Goal: Check status: Check status

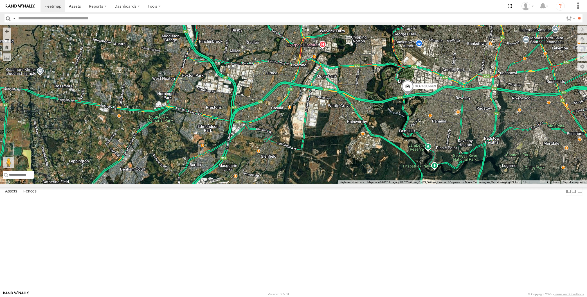
select select "**********"
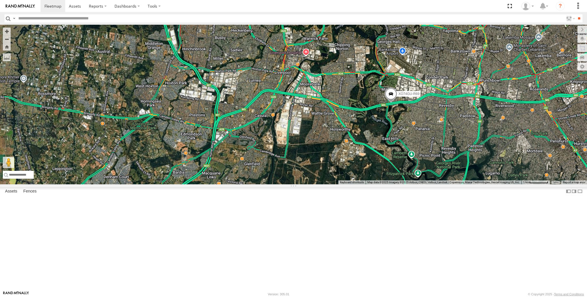
drag, startPoint x: 458, startPoint y: 210, endPoint x: 435, endPoint y: 219, distance: 24.1
click at [441, 185] on div "XP30JQ-R03 5 RJ5911-R79 XO74GU-R69" at bounding box center [293, 105] width 587 height 160
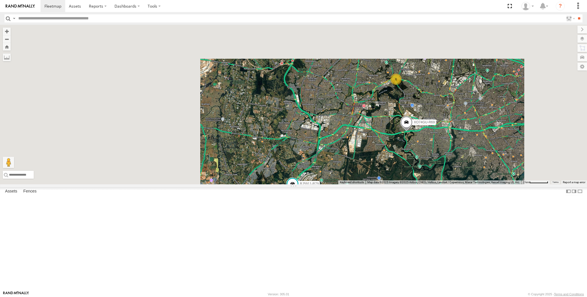
click at [441, 185] on div "RJ5911-R79 XO74GU-R69 6" at bounding box center [293, 105] width 587 height 160
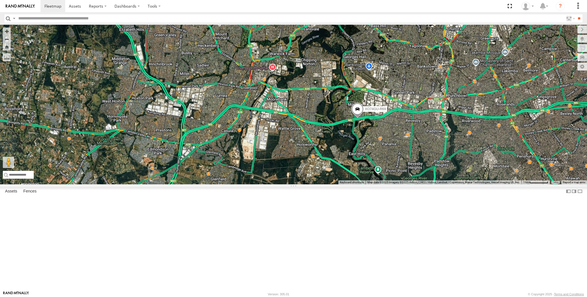
drag, startPoint x: 414, startPoint y: 199, endPoint x: 399, endPoint y: 205, distance: 16.0
click at [408, 185] on div "RJ5911-R79 XO74GU-R69 XP30JQ-R03 5" at bounding box center [293, 105] width 587 height 160
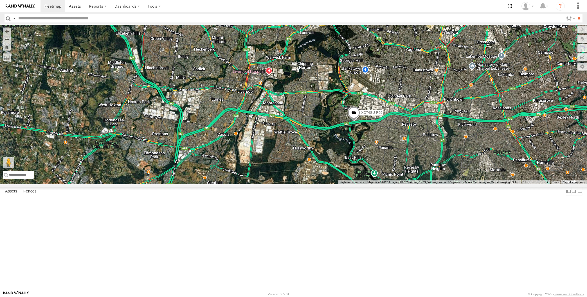
drag, startPoint x: 432, startPoint y: 210, endPoint x: 412, endPoint y: 216, distance: 21.3
click at [415, 185] on div "RJ5911-R79 XO74GU-R69 XP30JQ-R03 5" at bounding box center [293, 105] width 587 height 160
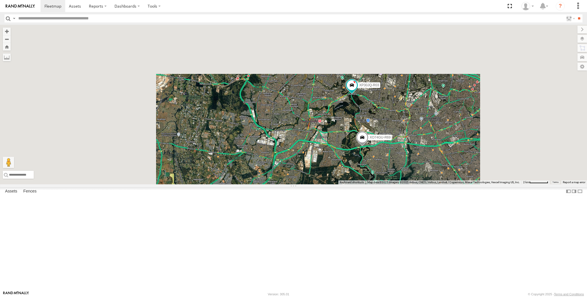
drag, startPoint x: 401, startPoint y: 226, endPoint x: 386, endPoint y: 227, distance: 14.6
click at [390, 185] on div "RJ5911-R79 XO74GU-R69 XP30JQ-R03" at bounding box center [293, 105] width 587 height 160
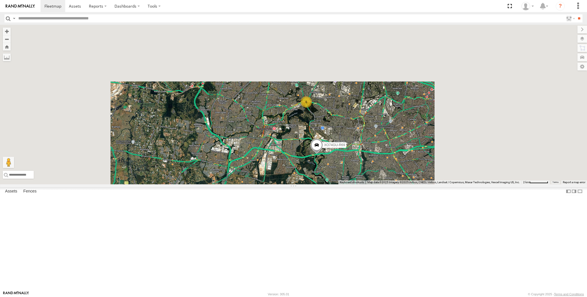
click at [393, 185] on div "RJ5911-R79 XO74GU-R69 6" at bounding box center [293, 105] width 587 height 160
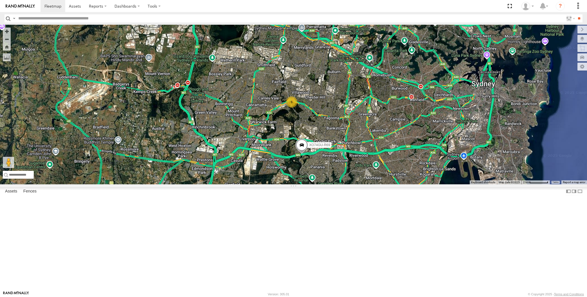
drag, startPoint x: 255, startPoint y: 248, endPoint x: 264, endPoint y: 233, distance: 16.8
click at [264, 185] on div "RJ5911-R79 XO74GU-R69 6" at bounding box center [293, 105] width 587 height 160
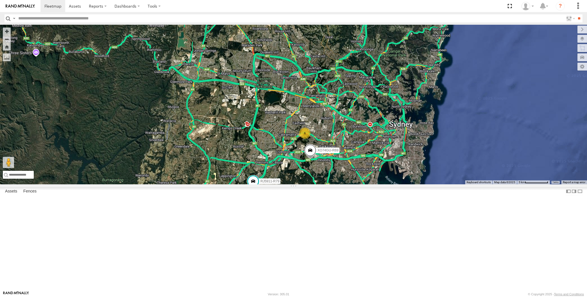
drag, startPoint x: 333, startPoint y: 245, endPoint x: 329, endPoint y: 225, distance: 20.1
click at [332, 185] on div "RJ5911-R79 XO74GU-R69 6" at bounding box center [293, 105] width 587 height 160
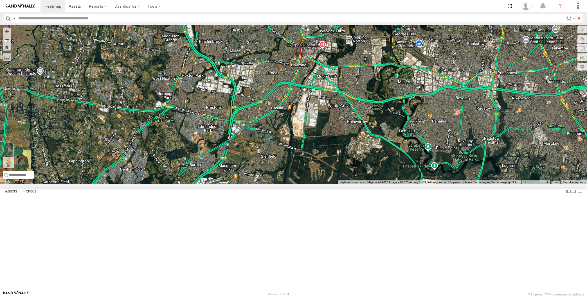
click at [368, 185] on div "6 RJ5911-R79 XO74GU-R69" at bounding box center [293, 105] width 587 height 160
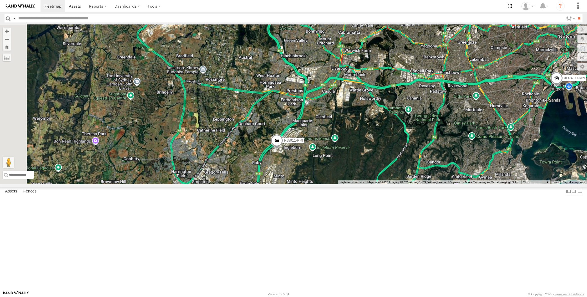
click at [355, 185] on div "RJ5911-R79 XO74GU-R69" at bounding box center [293, 105] width 587 height 160
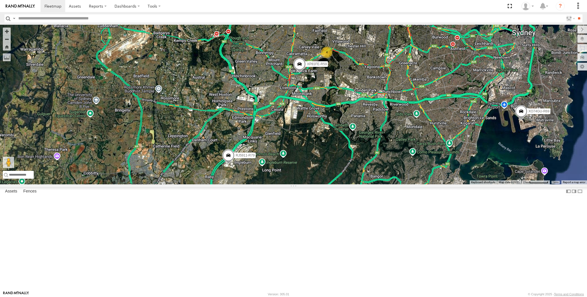
drag, startPoint x: 384, startPoint y: 161, endPoint x: 372, endPoint y: 165, distance: 12.5
click at [374, 164] on div "XP30JQ-R03 RJ5911-R79 XP81FE-R59 XO74GU-R69 4" at bounding box center [293, 105] width 587 height 160
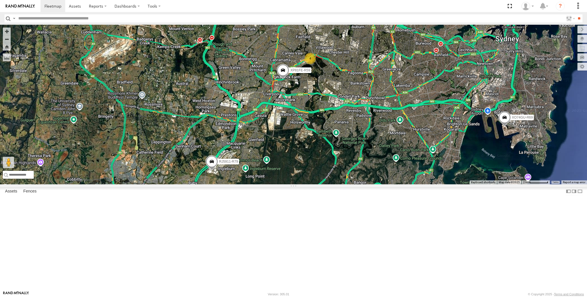
click at [462, 185] on div "XP30JQ-R03 RJ5911-R79 XP81FE-R59 XO74GU-R69 4" at bounding box center [293, 105] width 587 height 160
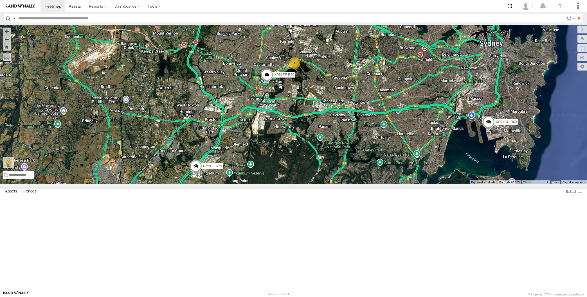
drag, startPoint x: 302, startPoint y: 214, endPoint x: 299, endPoint y: 214, distance: 2.9
click at [301, 185] on div "XP30JQ-R03 RJ5911-R79 XP81FE-R59 XO74GU-R69 4" at bounding box center [293, 105] width 587 height 160
drag, startPoint x: 332, startPoint y: 236, endPoint x: 329, endPoint y: 233, distance: 3.8
click at [329, 185] on div "XP30JQ-R03 RJ5911-R79 XP81FE-R59 XO74GU-R69 4" at bounding box center [293, 105] width 587 height 160
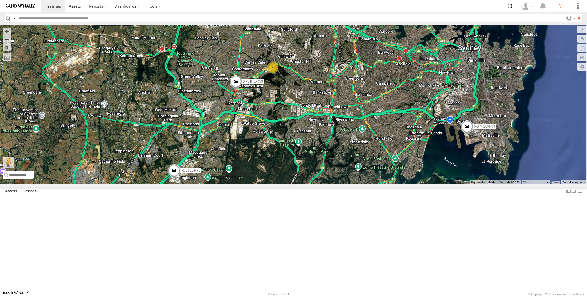
click at [374, 172] on div "XP30JQ-R03 RJ5911-R79 XP81FE-R59 XO74GU-R69 4" at bounding box center [293, 105] width 587 height 160
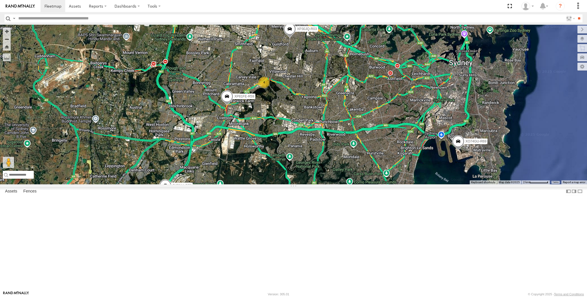
drag, startPoint x: 373, startPoint y: 177, endPoint x: 369, endPoint y: 191, distance: 14.9
click at [369, 185] on div "XP30JQ-R03 RJ5911-R79 XP81FE-R59 XO74GU-R69 4" at bounding box center [293, 105] width 587 height 160
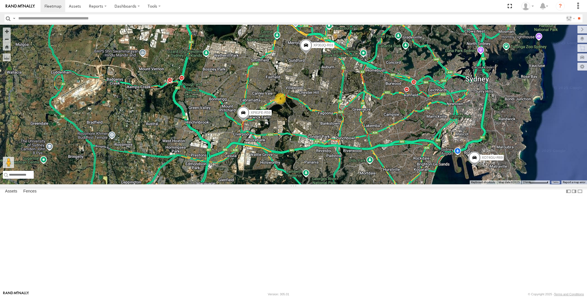
drag, startPoint x: 338, startPoint y: 172, endPoint x: 330, endPoint y: 172, distance: 7.9
click at [330, 172] on div "XP30JQ-R03 RJ5911-R79 XP81FE-R59 XO74GU-R69 4" at bounding box center [293, 105] width 587 height 160
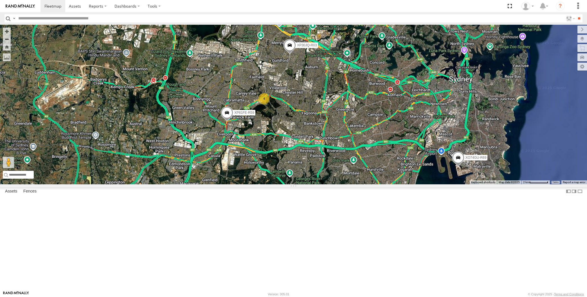
drag, startPoint x: 297, startPoint y: 202, endPoint x: 286, endPoint y: 199, distance: 11.4
click at [295, 185] on div "XP30JQ-R03 RJ5911-R79 XP81FE-R59 XO74GU-R69 4" at bounding box center [293, 105] width 587 height 160
drag, startPoint x: 321, startPoint y: 246, endPoint x: 310, endPoint y: 245, distance: 11.0
click at [315, 185] on div "XP30JQ-R03 RJ5911-R79 XP81FE-R59 XO74GU-R69 4" at bounding box center [293, 105] width 587 height 160
click at [353, 185] on div "XP30JQ-R03 RJ5911-R79 XP81FE-R59 XO74GU-R69 4" at bounding box center [293, 105] width 587 height 160
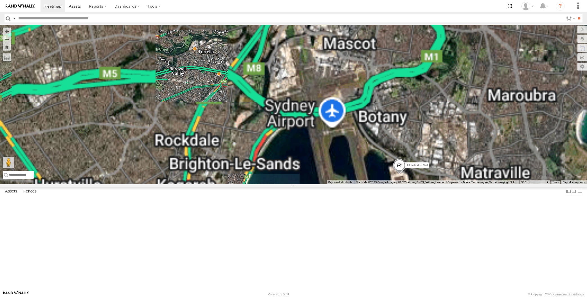
click at [397, 174] on span at bounding box center [399, 166] width 12 height 15
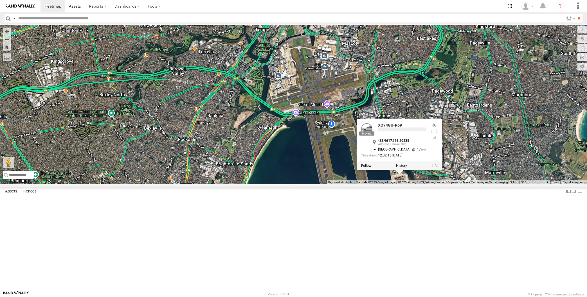
click at [395, 185] on div "XP30JQ-R03 RJ5911-R79 XP81FE-R59 XO74GU-R69 XO74GU-R69 -33.9617 , 151.20235 [GE…" at bounding box center [293, 105] width 587 height 160
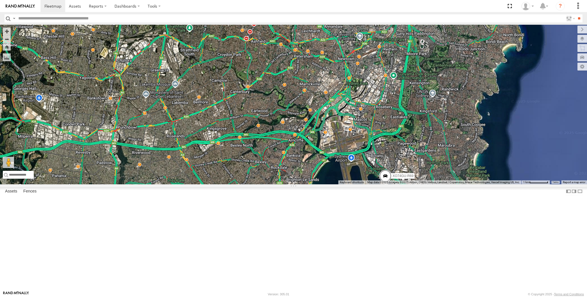
click at [156, 185] on div "XP30JQ-R03 RJ5911-R79 XP81FE-R59 XO74GU-R69 4" at bounding box center [293, 105] width 587 height 160
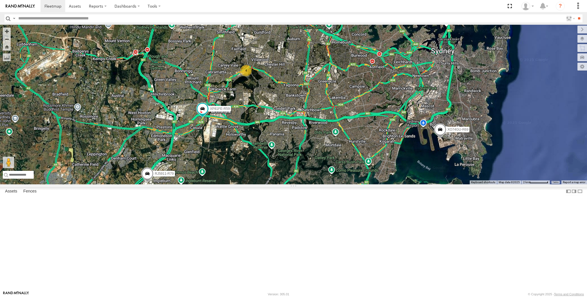
drag, startPoint x: 276, startPoint y: 226, endPoint x: 271, endPoint y: 227, distance: 4.3
click at [272, 185] on div "XP30JQ-R03 4 RJ5911-R79 XP81FE-R59 XO74GU-R69" at bounding box center [293, 105] width 587 height 160
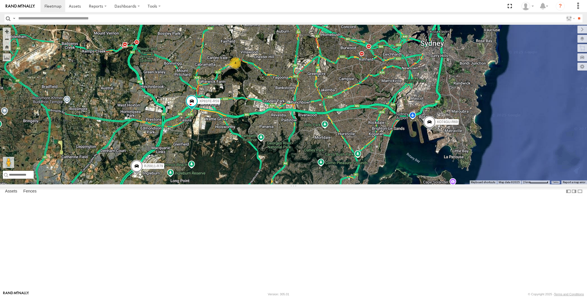
click at [148, 185] on div "XP30JQ-R03 RJ5911-R79 XP81FE-R59 XO74GU-R69 4" at bounding box center [293, 105] width 587 height 160
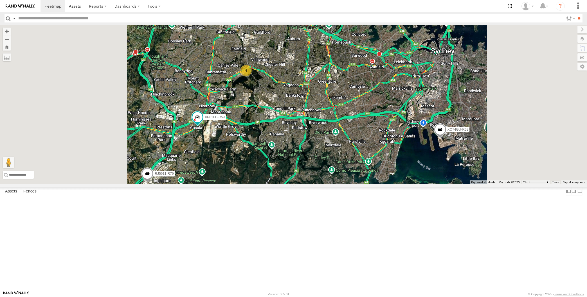
click at [264, 173] on div "XP30JQ-R03 4 RJ5911-R79 XP81FE-R59 XO74GU-R69" at bounding box center [293, 105] width 587 height 160
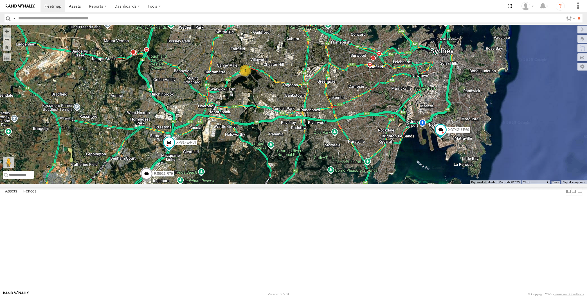
drag, startPoint x: 256, startPoint y: 257, endPoint x: 251, endPoint y: 248, distance: 10.0
click at [252, 185] on div "XP30JQ-R03 4 RJ5911-R79 XP81FE-R59 XO74GU-R69" at bounding box center [293, 105] width 587 height 160
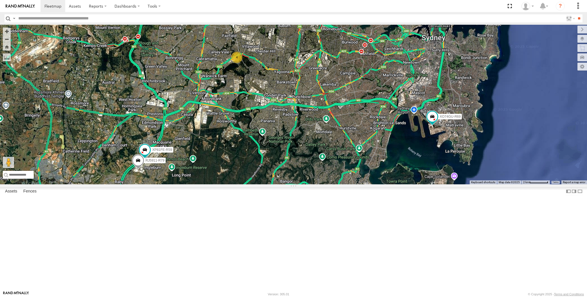
click at [551, 182] on div "XP30JQ-R03 4 RJ5911-R79 XP81FE-R59 XO74GU-R69" at bounding box center [293, 105] width 587 height 160
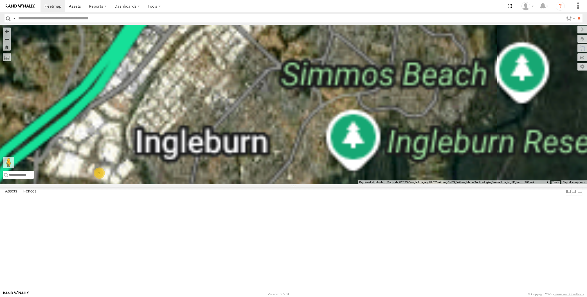
drag, startPoint x: 123, startPoint y: 222, endPoint x: 125, endPoint y: 217, distance: 4.9
click at [124, 185] on div "XP30JQ-R03 XO74GU-R69 2" at bounding box center [293, 105] width 587 height 160
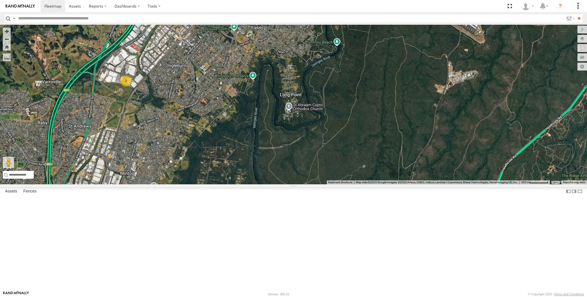
drag, startPoint x: 353, startPoint y: 169, endPoint x: 328, endPoint y: 191, distance: 33.3
click at [340, 185] on div "XP30JQ-R03 XO74GU-R69 2" at bounding box center [293, 105] width 587 height 160
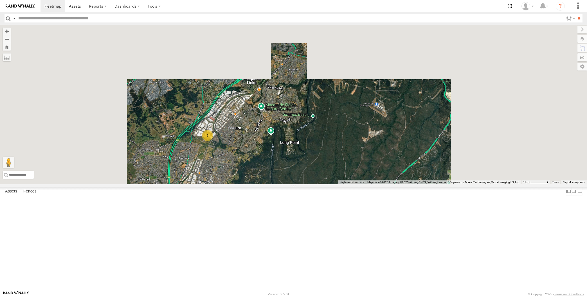
click at [322, 185] on div "XP30JQ-R03 XO74GU-R69 2" at bounding box center [293, 105] width 587 height 160
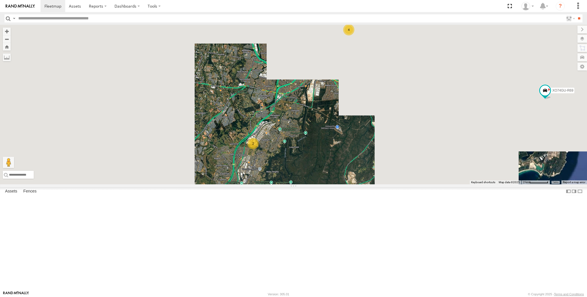
drag, startPoint x: 336, startPoint y: 202, endPoint x: 313, endPoint y: 208, distance: 23.6
click at [317, 185] on div "XP30JQ-R03 XO74GU-R69 4 2" at bounding box center [293, 105] width 587 height 160
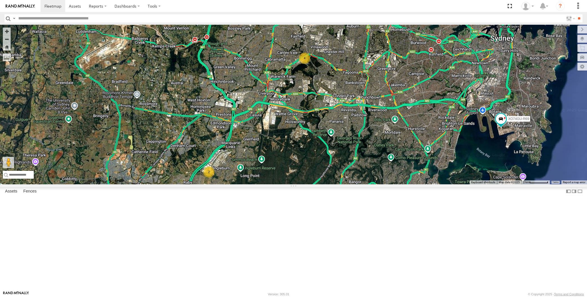
drag, startPoint x: 347, startPoint y: 76, endPoint x: 342, endPoint y: 86, distance: 10.6
click at [345, 89] on div "XP30JQ-R03 XO74GU-R69 4 2" at bounding box center [293, 105] width 587 height 160
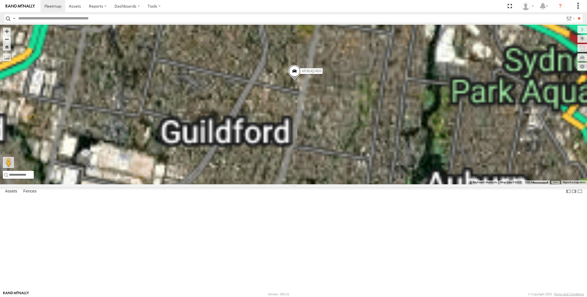
click at [295, 80] on span at bounding box center [294, 72] width 12 height 15
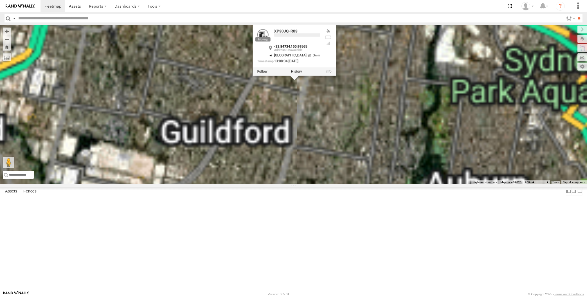
click at [325, 163] on div "XP30JQ-R03 XO74GU-R69 XP30JQ-R03 -33.84734 , 150.99565 [GEOGRAPHIC_DATA] 3 13:0…" at bounding box center [293, 105] width 587 height 160
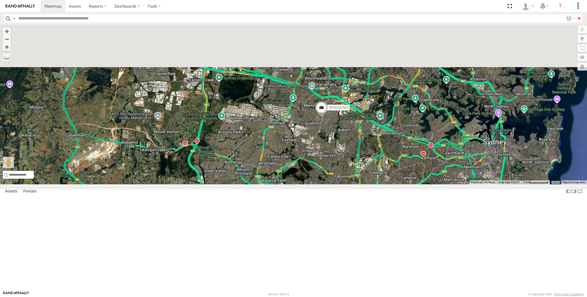
click at [327, 185] on div "XP30JQ-R03 XO74GU-R69" at bounding box center [293, 105] width 587 height 160
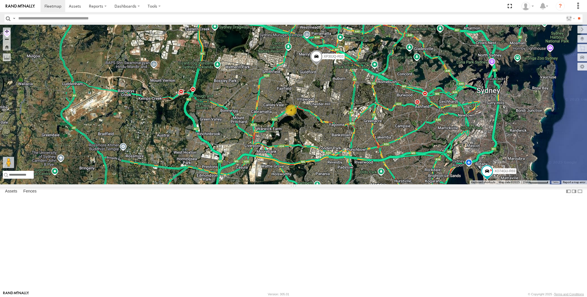
click at [177, 170] on div "XP30JQ-R03 XO74GU-R69 4 2" at bounding box center [293, 105] width 587 height 160
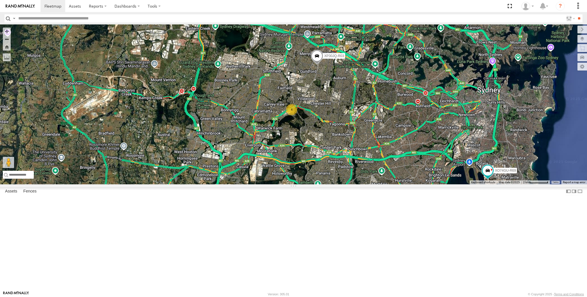
click at [487, 185] on div "XP30JQ-R03 XO74GU-R69 4 2" at bounding box center [293, 105] width 587 height 160
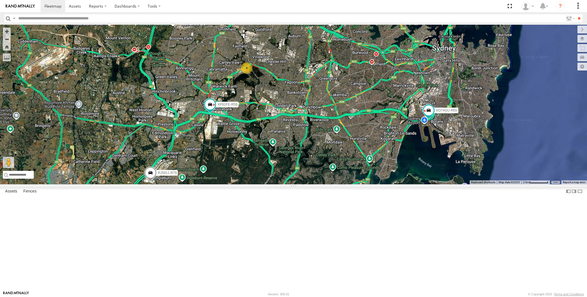
click at [278, 185] on div "XP30JQ-R03 RJ5911-R79 XP81FE-R59 XO74GU-R69 4" at bounding box center [293, 105] width 587 height 160
click at [275, 23] on span at bounding box center [272, 15] width 12 height 15
click at [299, 107] on div "XP30JQ-R03 RJ5911-R79 XP81FE-R59 XO74GU-R69 4 XP30JQ-R03 -33.84767 , 150.99675 …" at bounding box center [293, 105] width 587 height 160
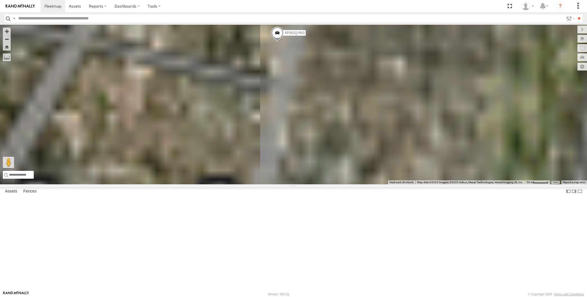
click at [285, 106] on div "XP30JQ-R03 RJ5911-R79 XP81FE-R59 XO74GU-R69" at bounding box center [293, 105] width 587 height 160
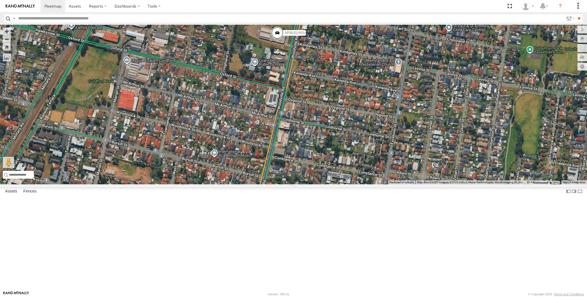
click at [280, 42] on span at bounding box center [277, 34] width 12 height 15
click at [285, 122] on div "XP30JQ-R03 RJ5911-R79 XP81FE-R59 XO74GU-R69 XP30JQ-R03 All Assets Woodville Rd …" at bounding box center [293, 105] width 587 height 160
click at [161, 185] on div "XP30JQ-R03 RJ5911-R79 XP81FE-R59 XO74GU-R69" at bounding box center [293, 105] width 587 height 160
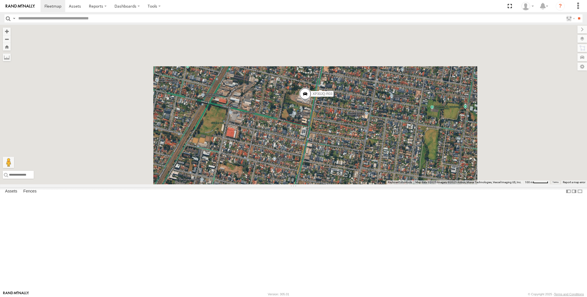
drag, startPoint x: 328, startPoint y: 221, endPoint x: 581, endPoint y: 154, distance: 261.7
click at [329, 185] on div "XP30JQ-R03 RJ5911-R79 XP81FE-R59 XO74GU-R69" at bounding box center [293, 105] width 587 height 160
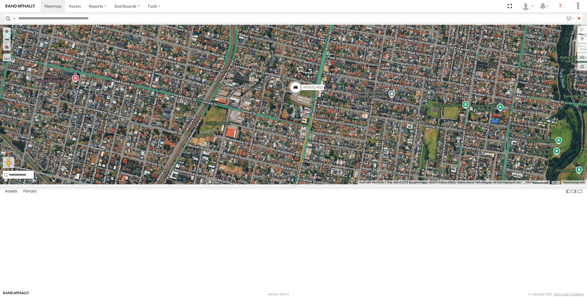
click at [453, 185] on div "XP30JQ-R03" at bounding box center [293, 105] width 587 height 160
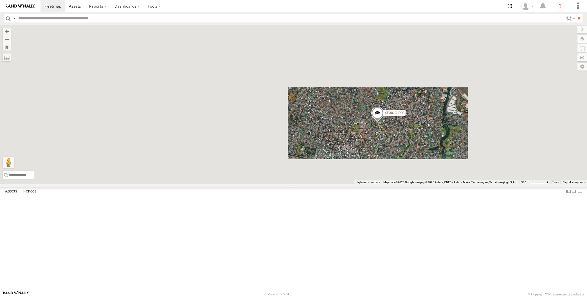
drag, startPoint x: 428, startPoint y: 203, endPoint x: 414, endPoint y: 189, distance: 19.3
click at [423, 185] on div "XP30JQ-R03" at bounding box center [293, 105] width 587 height 160
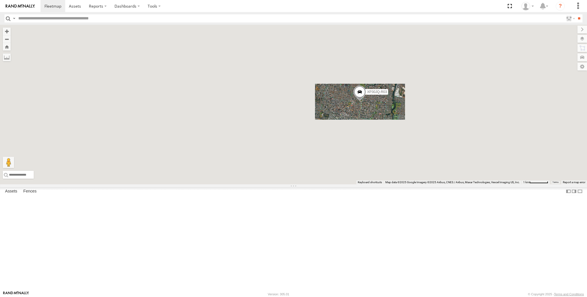
drag, startPoint x: 374, startPoint y: 216, endPoint x: 366, endPoint y: 194, distance: 23.4
click at [372, 185] on div "XP30JQ-R03 4" at bounding box center [293, 105] width 587 height 160
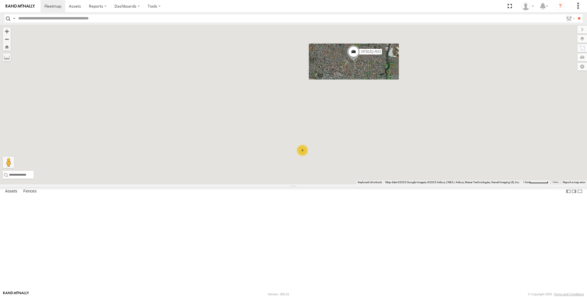
drag, startPoint x: 356, startPoint y: 216, endPoint x: 355, endPoint y: 197, distance: 18.3
click at [355, 185] on div "XP30JQ-R03 4 XP81FE-R59" at bounding box center [293, 105] width 587 height 160
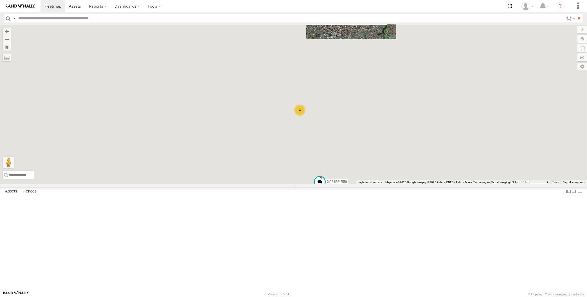
drag, startPoint x: 359, startPoint y: 216, endPoint x: 354, endPoint y: 208, distance: 8.6
click at [359, 185] on div "XP30JQ-R03 4 XP81FE-R59" at bounding box center [293, 105] width 587 height 160
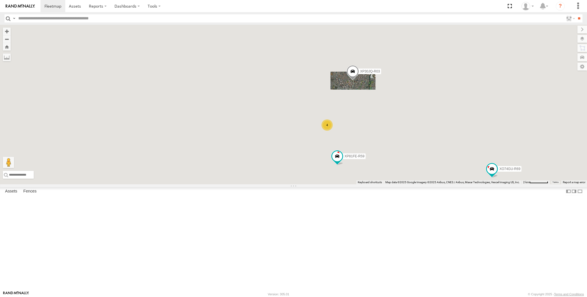
drag, startPoint x: 383, startPoint y: 212, endPoint x: 379, endPoint y: 207, distance: 6.4
click at [380, 185] on div "XP30JQ-R03 XP81FE-R59 4 XO74GU-R69" at bounding box center [293, 105] width 587 height 160
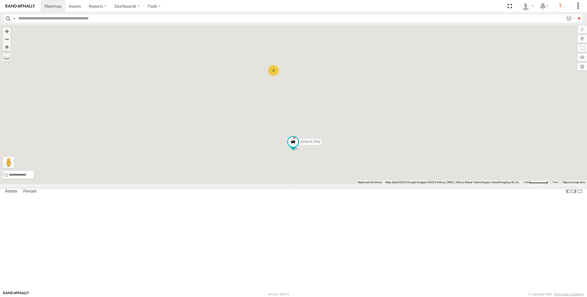
drag, startPoint x: 379, startPoint y: 213, endPoint x: 376, endPoint y: 210, distance: 4.6
click at [379, 185] on div "XP30JQ-R03 XP81FE-R59 RJ5911-R79 XO74GU-R69 4" at bounding box center [293, 105] width 587 height 160
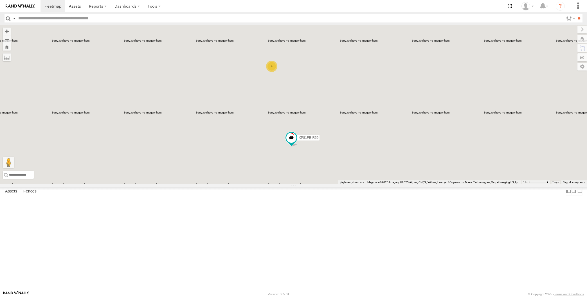
click at [124, 185] on div "XP30JQ-R03 XP81FE-R59 RJ5911-R79 XO74GU-R69 4" at bounding box center [293, 105] width 587 height 160
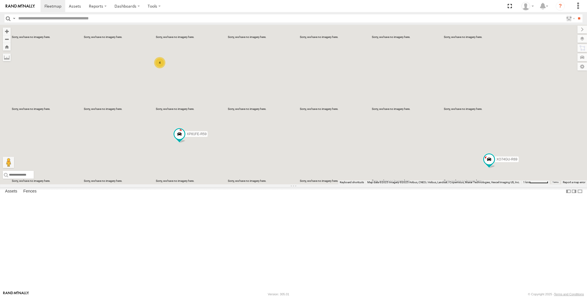
click at [320, 185] on div "XP30JQ-R03 XP81FE-R59 RJ5911-R79 XO74GU-R69 4" at bounding box center [293, 105] width 587 height 160
click at [212, 176] on div "XP30JQ-R03 XP81FE-R59 RJ5911-R79 XO74GU-R69 4" at bounding box center [293, 105] width 587 height 160
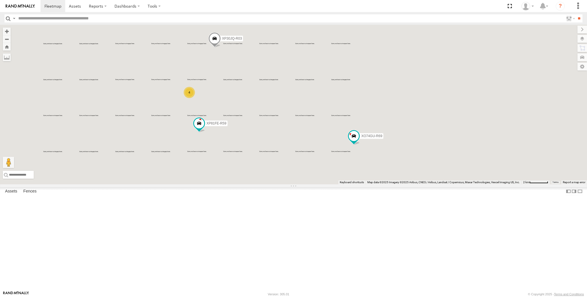
click at [233, 180] on div "XP30JQ-R03 XP81FE-R59 RJ5911-R79 XO74GU-R69 4" at bounding box center [293, 105] width 587 height 160
click at [247, 185] on div "XP30JQ-R03 XP81FE-R59 RJ5911-R79 XO74GU-R69 4" at bounding box center [293, 105] width 587 height 160
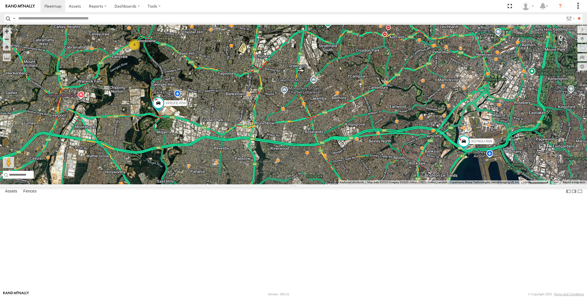
drag, startPoint x: 298, startPoint y: 210, endPoint x: 322, endPoint y: 209, distance: 23.9
click at [322, 185] on div "XP30JQ-R03 XP81FE-R59 RJ5911-R79 XO74GU-R69 4" at bounding box center [293, 105] width 587 height 160
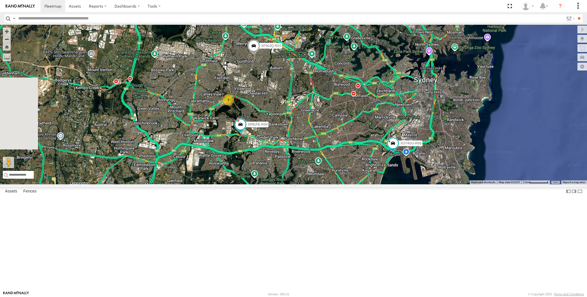
drag, startPoint x: 262, startPoint y: 159, endPoint x: 266, endPoint y: 155, distance: 5.2
click at [266, 156] on div "XP30JQ-R03 XP81FE-R59 RJ5911-R79 XO74GU-R69 4" at bounding box center [293, 105] width 587 height 160
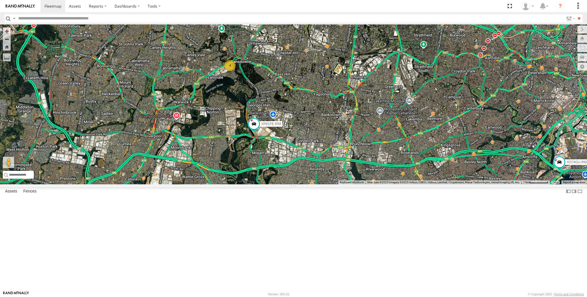
drag, startPoint x: 368, startPoint y: 121, endPoint x: 358, endPoint y: 132, distance: 14.9
click at [367, 132] on div "XP30JQ-R03 XP81FE-R59 RJ5911-R79 XO74GU-R69 4" at bounding box center [293, 105] width 587 height 160
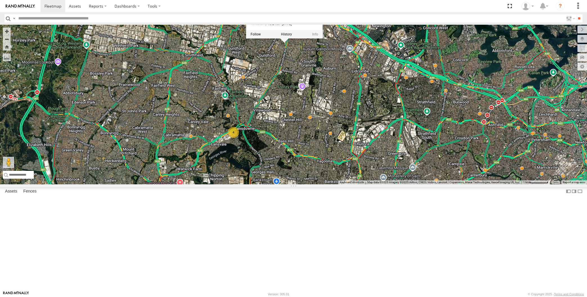
drag, startPoint x: 309, startPoint y: 85, endPoint x: 314, endPoint y: 127, distance: 42.5
click at [314, 127] on div "XP30JQ-R03 XP81FE-R59 RJ5911-R79 XO74GU-R69 4 XP30JQ-R03 -33.84731 , 150.99589 …" at bounding box center [293, 105] width 587 height 160
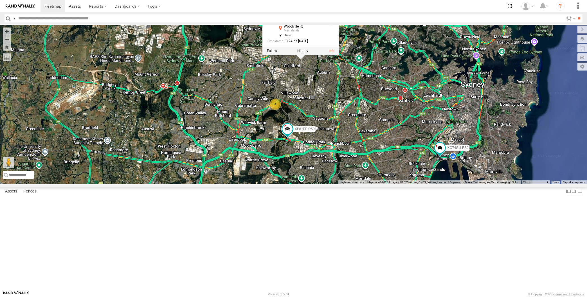
click at [336, 185] on div "XP30JQ-R03 XP81FE-R59 RJ5911-R79 XO74GU-R69 XP30JQ-R03 All Assets Woodville Rd …" at bounding box center [293, 105] width 587 height 160
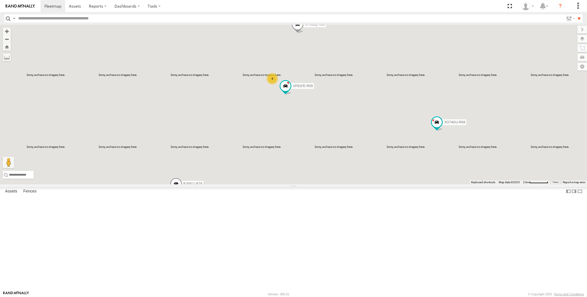
click at [347, 185] on div "XP30JQ-R03 RJ5911-R79 XP81FE-R59 XO74GU-R69 4" at bounding box center [293, 105] width 587 height 160
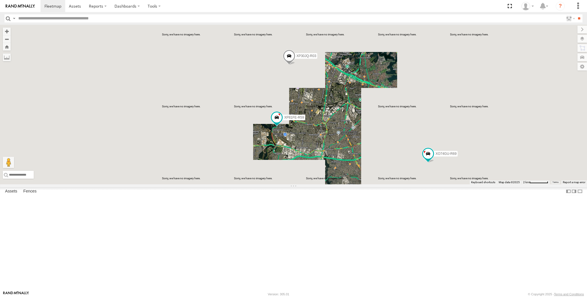
click at [367, 185] on div "XP30JQ-R03 RJ5911-R79 XP81FE-R59 XO74GU-R69" at bounding box center [293, 105] width 587 height 160
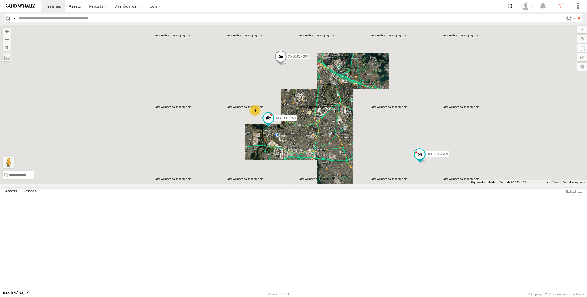
click at [295, 185] on div "XP30JQ-R03 RJ5911-R79 XP81FE-R59 XO74GU-R69 4" at bounding box center [293, 105] width 587 height 160
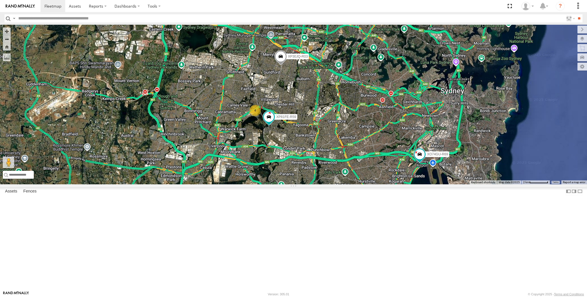
click at [271, 185] on div "XP30JQ-R03 RJ5911-R79 XP81FE-R59 XO74GU-R69 4" at bounding box center [293, 105] width 587 height 160
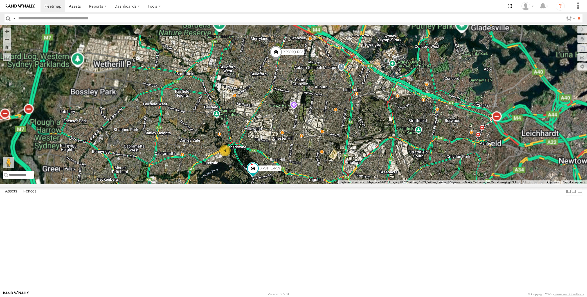
click at [273, 61] on span at bounding box center [276, 53] width 12 height 15
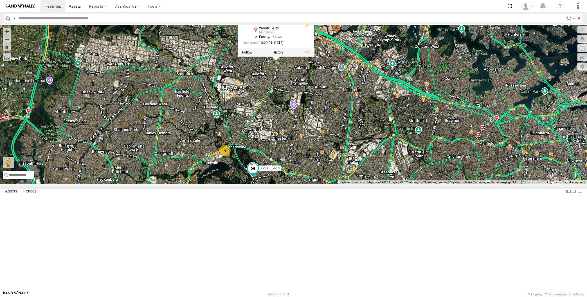
click at [301, 182] on div "XP30JQ-R03 RJ5911-R79 XP81FE-R59 XO74GU-R69 4 XP30JQ-R03 All Assets Woodville R…" at bounding box center [293, 105] width 587 height 160
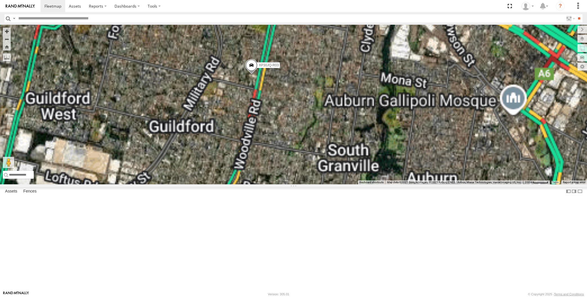
click at [246, 74] on span at bounding box center [251, 66] width 12 height 15
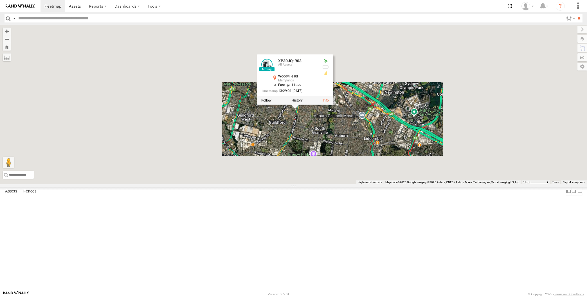
click at [307, 178] on div "XP30JQ-R03 RJ5911-R79 XP81FE-R59 XO74GU-R69 XP30JQ-R03 All Assets Woodville Rd …" at bounding box center [293, 105] width 587 height 160
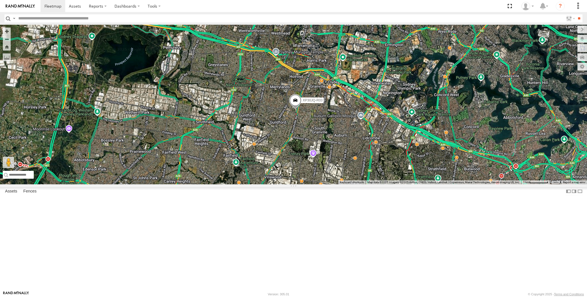
click at [297, 109] on span at bounding box center [295, 101] width 12 height 15
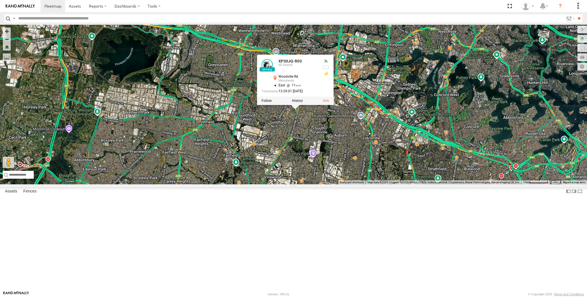
click at [309, 185] on div "XP30JQ-R03 RJ5911-R79 XP81FE-R59 XO74GU-R69 4 XP30JQ-R03 All Assets Woodville R…" at bounding box center [293, 105] width 587 height 160
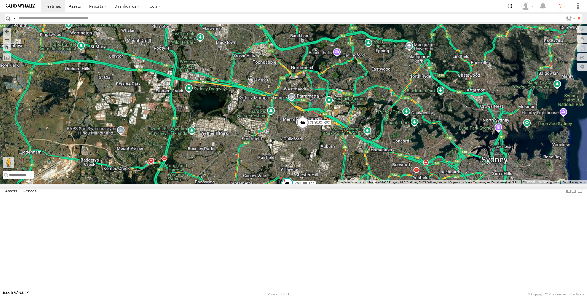
click at [319, 185] on div "XP30JQ-R03 RJ5911-R79 XP81FE-R59 XO74GU-R69" at bounding box center [293, 105] width 587 height 160
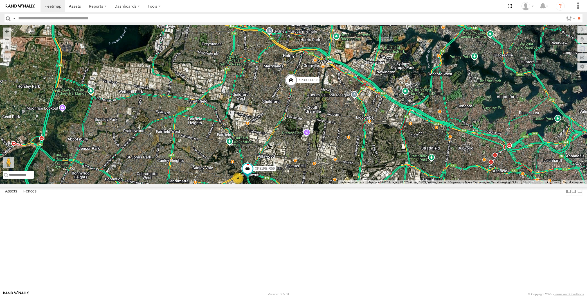
click at [326, 185] on div "XP30JQ-R03 RJ5911-R79 XP81FE-R59 XO74GU-R69 4" at bounding box center [293, 105] width 587 height 160
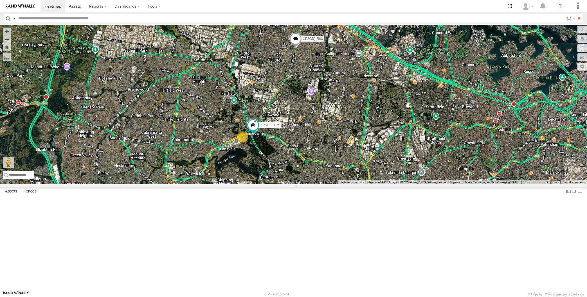
click at [296, 48] on span at bounding box center [295, 40] width 12 height 15
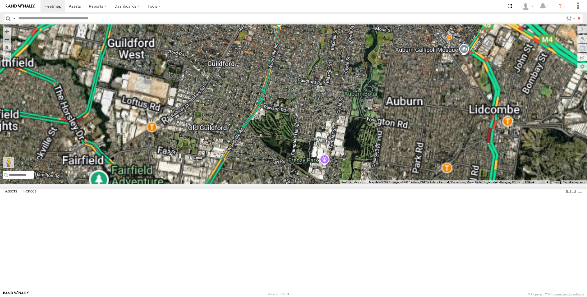
drag, startPoint x: 299, startPoint y: 88, endPoint x: 297, endPoint y: 86, distance: 3.0
click at [298, 87] on div "XP30JQ-R03 RJ5911-R79 XP81FE-R59 XO74GU-R69 XP30JQ-R03 All Assets Woodville Rd …" at bounding box center [293, 105] width 587 height 160
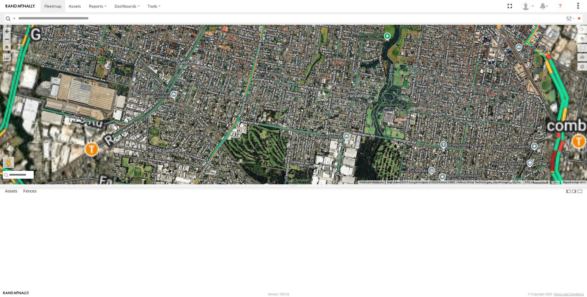
click at [250, 72] on div "XP30JQ-R03 RJ5911-R79 XP81FE-R59 XO74GU-R69 XP30JQ-R03 All Assets Woodville Rd …" at bounding box center [293, 105] width 587 height 160
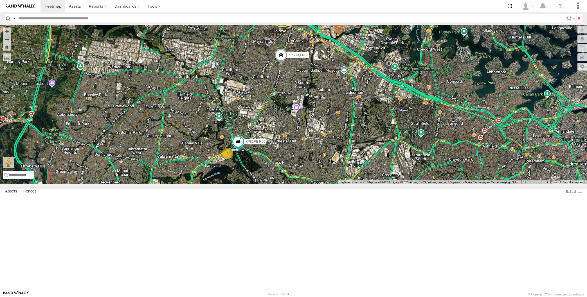
click at [285, 185] on div "XP30JQ-R03 RJ5911-R79 XP81FE-R59 XO74GU-R69 4" at bounding box center [293, 105] width 587 height 160
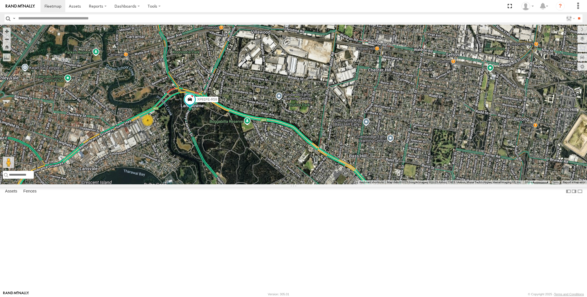
drag, startPoint x: 248, startPoint y: 212, endPoint x: 251, endPoint y: 210, distance: 3.0
click at [249, 185] on div "XP30JQ-R03 RJ5911-R79 XP81FE-R59 XO74GU-R69 4" at bounding box center [293, 105] width 587 height 160
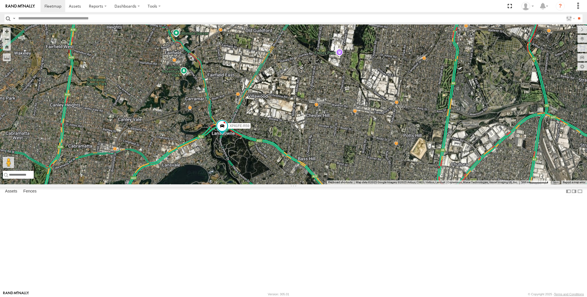
click at [278, 185] on div "XP30JQ-R03 RJ5911-R79 XP81FE-R59 XO74GU-R69" at bounding box center [293, 105] width 587 height 160
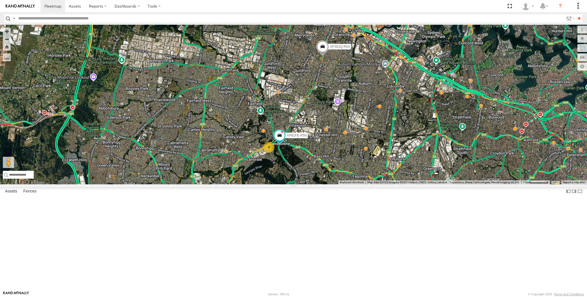
click at [324, 185] on div "XP30JQ-R03 RJ5911-R79 XP81FE-R59 XO74GU-R69 4" at bounding box center [293, 105] width 587 height 160
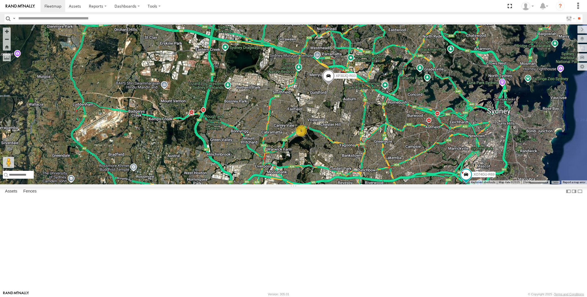
drag, startPoint x: 332, startPoint y: 218, endPoint x: 323, endPoint y: 210, distance: 12.6
click at [324, 185] on div "XP30JQ-R03 RJ5911-R79 XO74GU-R69 5" at bounding box center [293, 105] width 587 height 160
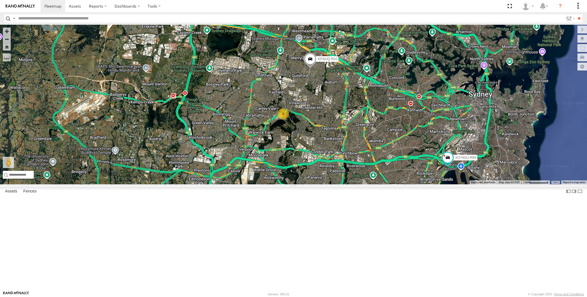
drag, startPoint x: 369, startPoint y: 209, endPoint x: 359, endPoint y: 210, distance: 9.3
click at [358, 185] on div "XP30JQ-R03 RJ5911-R79 XO74GU-R69 5" at bounding box center [293, 105] width 587 height 160
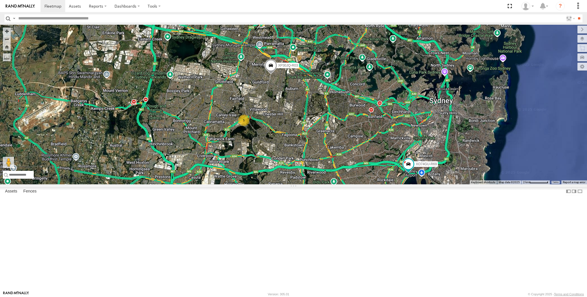
click at [349, 185] on div "XP30JQ-R03 RJ5911-R79 XO74GU-R69 5" at bounding box center [293, 105] width 587 height 160
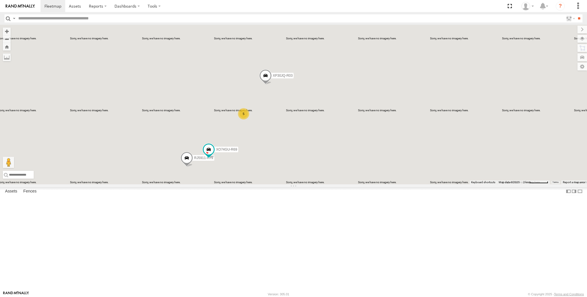
click at [178, 142] on div "XP30JQ-R03 RJ5911-R79 XO74GU-R69 5" at bounding box center [293, 105] width 587 height 160
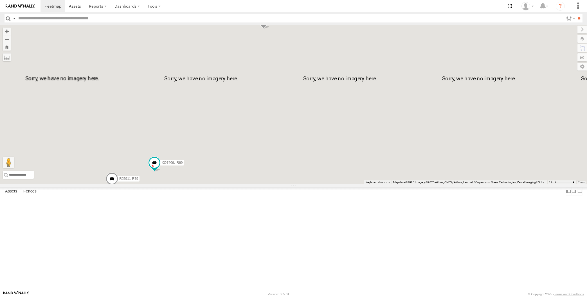
drag, startPoint x: 266, startPoint y: 202, endPoint x: 320, endPoint y: 188, distance: 56.2
click at [320, 185] on div "XP30JQ-R03 RJ5911-R79 XO74GU-R69" at bounding box center [293, 105] width 587 height 160
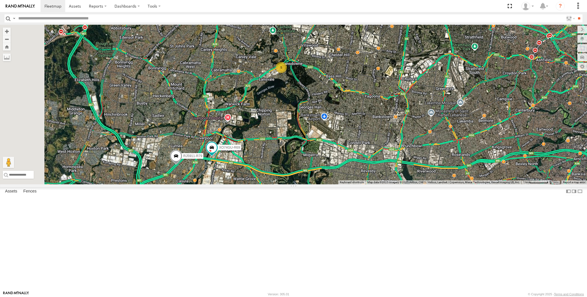
drag, startPoint x: 317, startPoint y: 204, endPoint x: 316, endPoint y: 200, distance: 3.4
click at [316, 185] on div "XP30JQ-R03 RJ5911-R79 XO74GU-R69 5" at bounding box center [293, 105] width 587 height 160
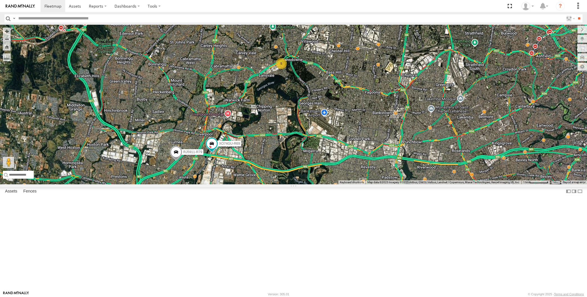
click at [311, 185] on div "XP30JQ-R03 RJ5911-R79 XO74GU-R69 5" at bounding box center [293, 105] width 587 height 160
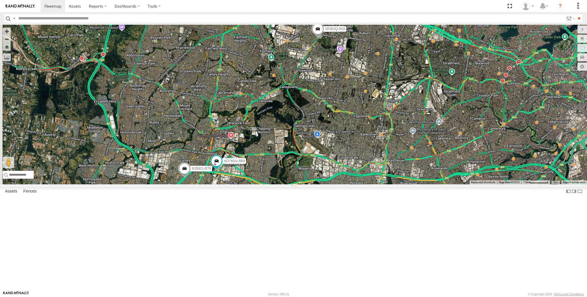
drag, startPoint x: 323, startPoint y: 215, endPoint x: 325, endPoint y: 206, distance: 9.2
click at [325, 185] on div "XP30JQ-R03 RJ5911-R79 XO74GU-R69" at bounding box center [293, 105] width 587 height 160
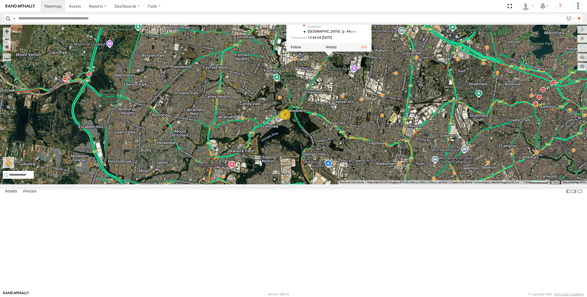
drag, startPoint x: 353, startPoint y: 153, endPoint x: 354, endPoint y: 175, distance: 22.2
click at [354, 175] on div "XP30JQ-R03 RJ5911-R79 XO74GU-R69 5 XP30JQ-R03 All [GEOGRAPHIC_DATA] -33.86302 ,…" at bounding box center [293, 105] width 587 height 160
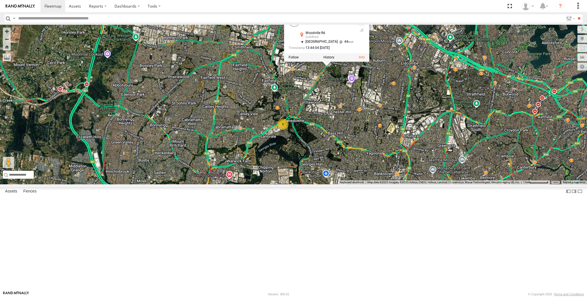
click at [369, 185] on div "XP30JQ-R03 RJ5911-R79 XO74GU-R69 5 XP30JQ-R03 All [GEOGRAPHIC_DATA] -33.86302 ,…" at bounding box center [293, 105] width 587 height 160
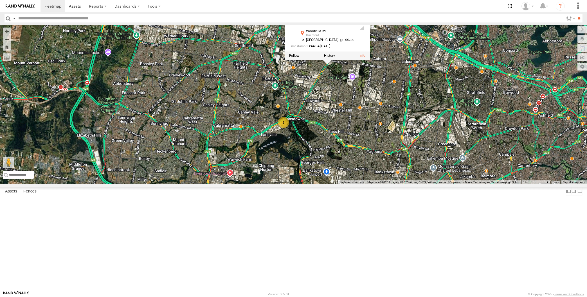
click at [356, 185] on div "XP30JQ-R03 RJ5911-R79 XO74GU-R69 5 XP30JQ-R03 All [GEOGRAPHIC_DATA] -33.86302 ,…" at bounding box center [293, 105] width 587 height 160
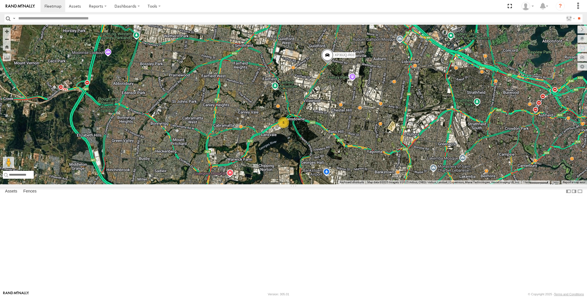
drag, startPoint x: 353, startPoint y: 220, endPoint x: 344, endPoint y: 213, distance: 11.6
click at [344, 185] on div "XP30JQ-R03 RJ5911-R79 XO74GU-R69 5" at bounding box center [293, 105] width 587 height 160
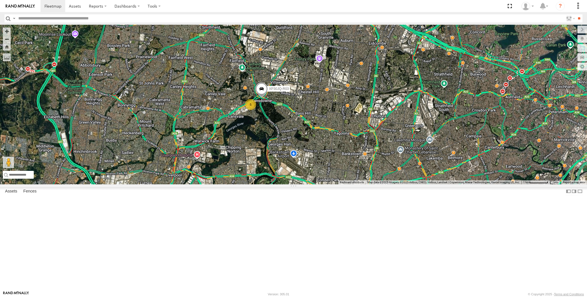
drag, startPoint x: 414, startPoint y: 200, endPoint x: 409, endPoint y: 200, distance: 5.1
click at [413, 185] on div "XP30JQ-R03 5 2" at bounding box center [293, 105] width 587 height 160
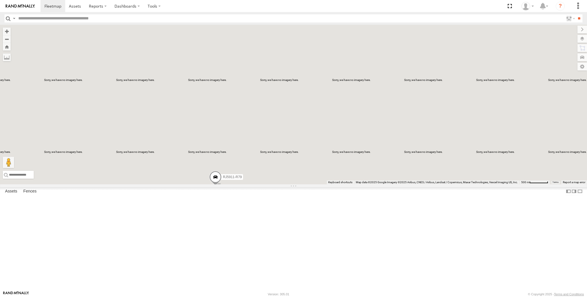
drag, startPoint x: 288, startPoint y: 253, endPoint x: 303, endPoint y: 237, distance: 21.5
click at [303, 185] on div "5 RJ5911-R79 XP81FE-R59 XO74GU-R69" at bounding box center [293, 105] width 587 height 160
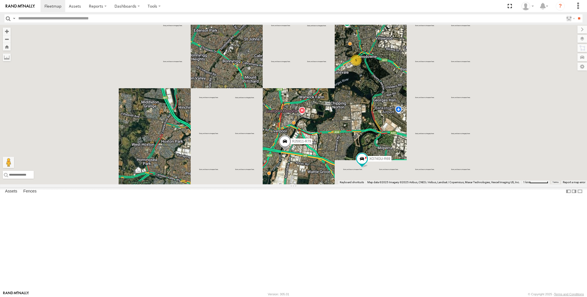
click at [310, 185] on div "RJ5911-R79 XP81FE-R59 XO74GU-R69 5" at bounding box center [293, 105] width 587 height 160
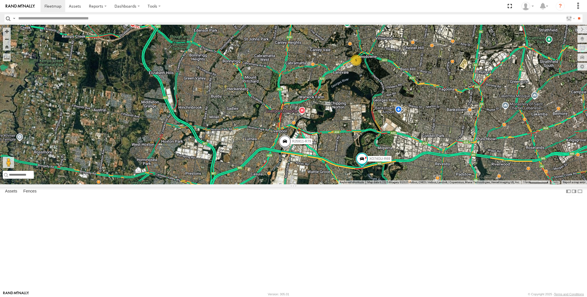
drag, startPoint x: 331, startPoint y: 228, endPoint x: 316, endPoint y: 225, distance: 15.0
click at [316, 185] on div "RJ5911-R79 XP81FE-R59 XO74GU-R69 5" at bounding box center [293, 105] width 587 height 160
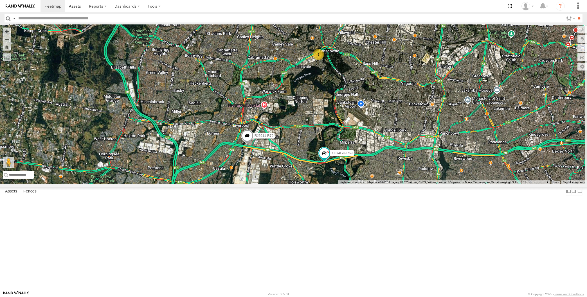
drag, startPoint x: 351, startPoint y: 235, endPoint x: 342, endPoint y: 228, distance: 11.1
click at [344, 185] on div "RJ5911-R79 XP81FE-R59 XO74GU-R69 5" at bounding box center [293, 105] width 587 height 160
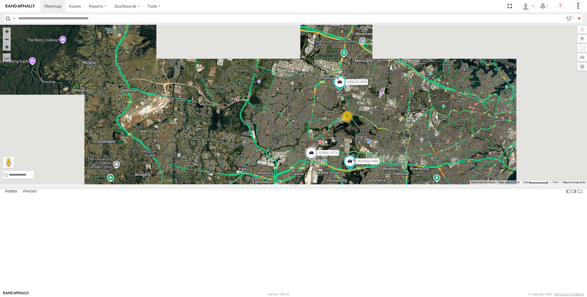
drag, startPoint x: 394, startPoint y: 239, endPoint x: 390, endPoint y: 236, distance: 5.2
click at [390, 185] on div "RJ5911-R79 XP81FE-R59 XO74GU-R69 5" at bounding box center [293, 105] width 587 height 160
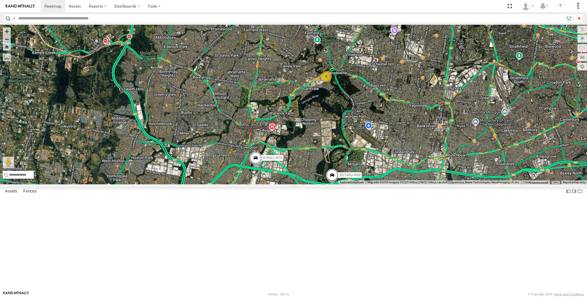
drag, startPoint x: 304, startPoint y: 231, endPoint x: 311, endPoint y: 227, distance: 8.8
click at [311, 185] on div "5 RJ5911-R79 XP81FE-R59 XO74GU-R69" at bounding box center [293, 105] width 587 height 160
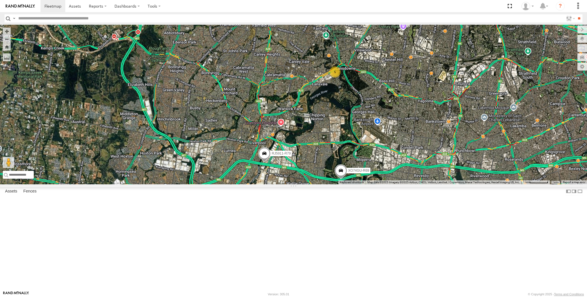
drag, startPoint x: 396, startPoint y: 249, endPoint x: 376, endPoint y: 249, distance: 20.3
click at [376, 185] on div "5 RJ5911-R79 XP81FE-R59 XO74GU-R69" at bounding box center [293, 105] width 587 height 160
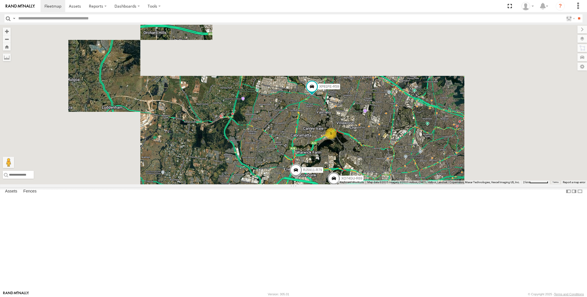
drag, startPoint x: 391, startPoint y: 245, endPoint x: 379, endPoint y: 234, distance: 16.3
click at [380, 185] on div "RJ5911-R79 XP81FE-R59 XO74GU-R69 5" at bounding box center [293, 105] width 587 height 160
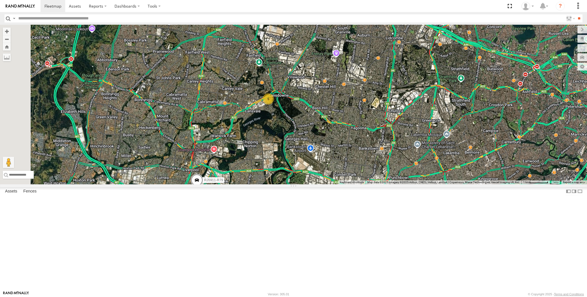
drag, startPoint x: 441, startPoint y: 246, endPoint x: 474, endPoint y: 259, distance: 35.5
click at [484, 185] on div "RJ5911-R79 XP81FE-R59 XO74GU-R69 5" at bounding box center [293, 105] width 587 height 160
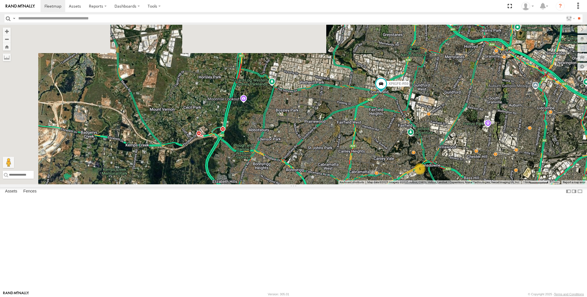
drag, startPoint x: 463, startPoint y: 232, endPoint x: 381, endPoint y: 159, distance: 110.0
click at [393, 168] on div "RJ5911-R79 XP81FE-R59 XO74GU-R69 5" at bounding box center [293, 105] width 587 height 160
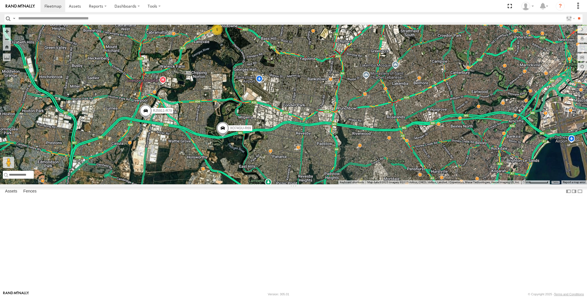
drag, startPoint x: 436, startPoint y: 173, endPoint x: 401, endPoint y: 212, distance: 52.4
click at [403, 185] on div "RJ5911-R79 XP81FE-R59 XO74GU-R69 5" at bounding box center [293, 105] width 587 height 160
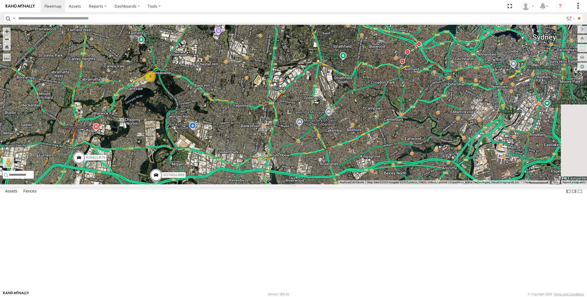
click at [406, 185] on div "RJ5911-R79 XP81FE-R59 XO74GU-R69 5" at bounding box center [293, 105] width 587 height 160
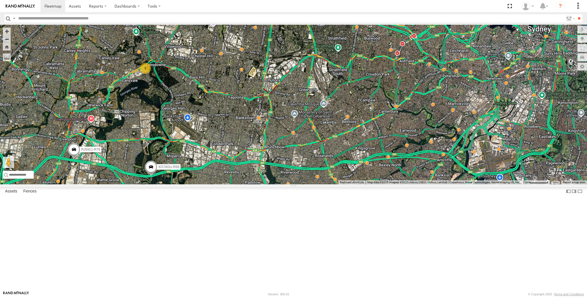
drag, startPoint x: 413, startPoint y: 208, endPoint x: 477, endPoint y: 224, distance: 66.0
click at [477, 185] on div "RJ5911-R79 XP81FE-R59 XO74GU-R69 5" at bounding box center [293, 105] width 587 height 160
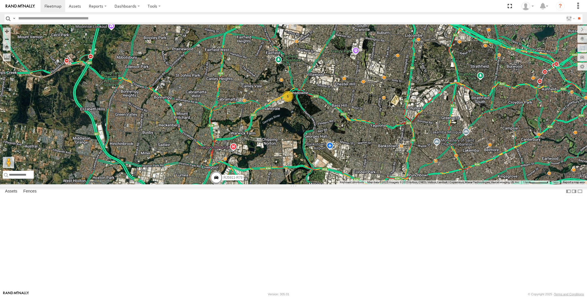
drag, startPoint x: 471, startPoint y: 213, endPoint x: 512, endPoint y: 217, distance: 41.0
click at [512, 185] on div "RJ5911-R79 XP81FE-R59 XO74GU-R69 5" at bounding box center [293, 105] width 587 height 160
drag, startPoint x: 482, startPoint y: 227, endPoint x: 495, endPoint y: 219, distance: 15.3
click at [495, 185] on div "RJ5911-R79 XP81FE-R59 XO74GU-R69 5" at bounding box center [293, 105] width 587 height 160
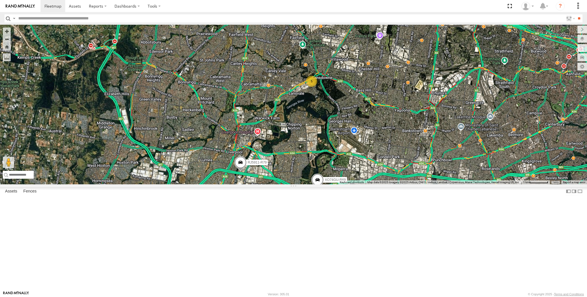
click at [165, 185] on div "RJ5911-R79 XP81FE-R59 XO74GU-R69 5" at bounding box center [293, 105] width 587 height 160
click at [159, 116] on div "RJ5911-R79 XP81FE-R59 XO74GU-R69 5" at bounding box center [293, 105] width 587 height 160
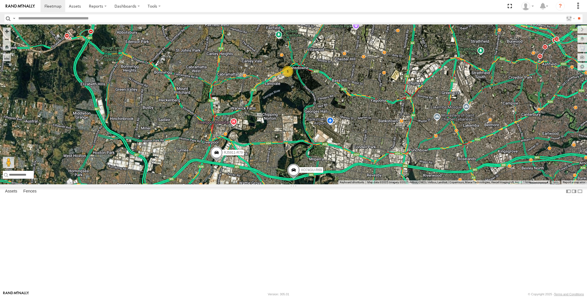
drag, startPoint x: 450, startPoint y: 278, endPoint x: 411, endPoint y: 266, distance: 40.5
click at [411, 185] on div "RJ5911-R79 XP81FE-R59 XO74GU-R69 5" at bounding box center [293, 105] width 587 height 160
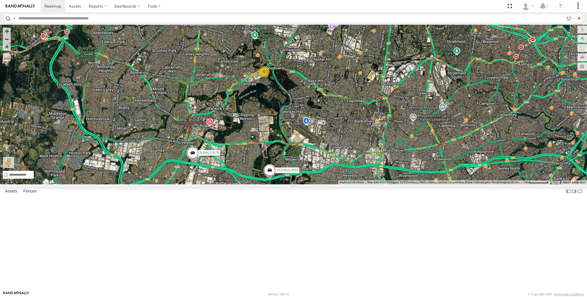
drag, startPoint x: 419, startPoint y: 251, endPoint x: 418, endPoint y: 248, distance: 3.7
click at [418, 185] on div "RJ5911-R79 XP81FE-R59 XO74GU-R69 5" at bounding box center [293, 105] width 587 height 160
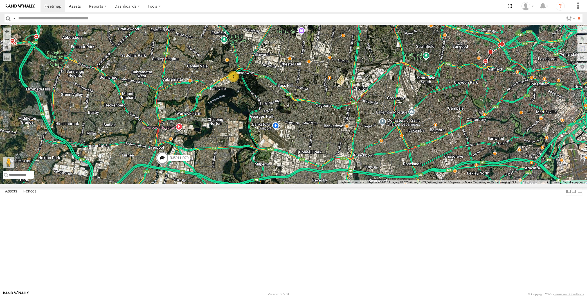
drag, startPoint x: 327, startPoint y: 216, endPoint x: 328, endPoint y: 221, distance: 4.7
click at [329, 185] on div "RJ5911-R79 XP81FE-R59 XO74GU-R69 5" at bounding box center [293, 105] width 587 height 160
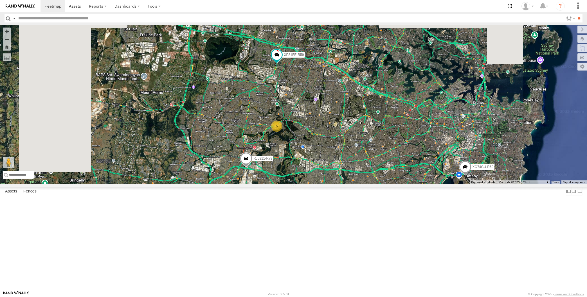
drag, startPoint x: 342, startPoint y: 226, endPoint x: 334, endPoint y: 222, distance: 8.7
click at [335, 185] on div "RJ5911-R79 XP81FE-R59 XO74GU-R69 5" at bounding box center [293, 105] width 587 height 160
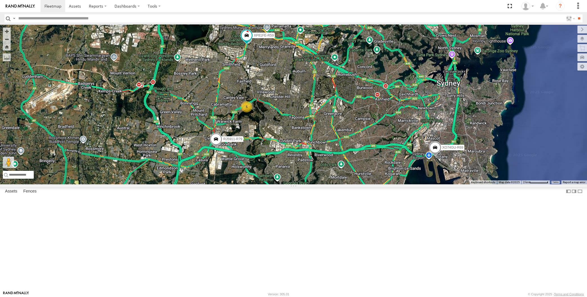
click at [314, 185] on div "RJ5911-R79 XP81FE-R59 XO74GU-R69 5" at bounding box center [293, 105] width 587 height 160
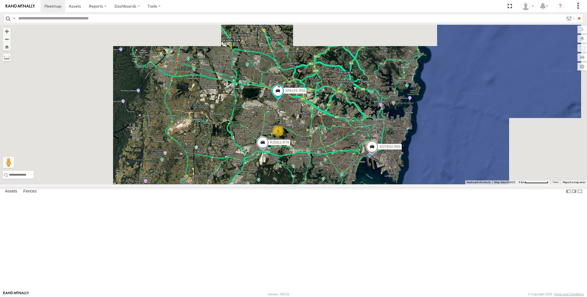
drag, startPoint x: 319, startPoint y: 208, endPoint x: 307, endPoint y: 207, distance: 12.1
click at [307, 185] on div "RJ5911-R79 XP81FE-R59 XO74GU-R69 5" at bounding box center [293, 105] width 587 height 160
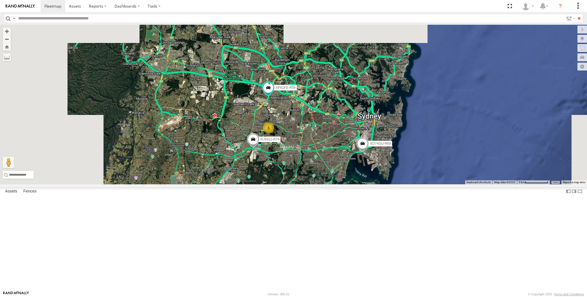
drag, startPoint x: 325, startPoint y: 232, endPoint x: 412, endPoint y: 193, distance: 95.1
click at [325, 185] on div "RJ5911-R79 XP81FE-R59 XO74GU-R69 5" at bounding box center [293, 105] width 587 height 160
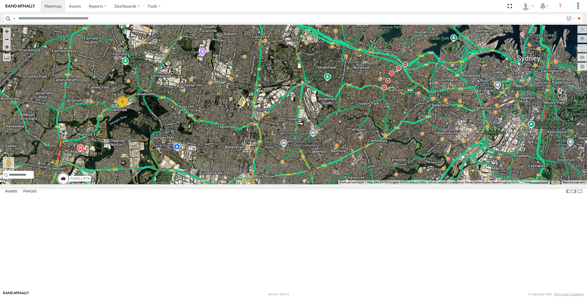
drag, startPoint x: 327, startPoint y: 206, endPoint x: 318, endPoint y: 196, distance: 13.7
click at [318, 185] on div "5 RJ5911-R79 XP81FE-R59 XO74GU-R69" at bounding box center [293, 105] width 587 height 160
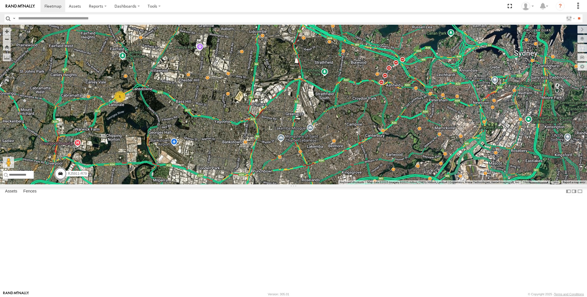
drag, startPoint x: 296, startPoint y: 221, endPoint x: 288, endPoint y: 211, distance: 13.0
click at [291, 185] on div "5 RJ5911-R79 XP81FE-R59 XO74GU-R69" at bounding box center [293, 105] width 587 height 160
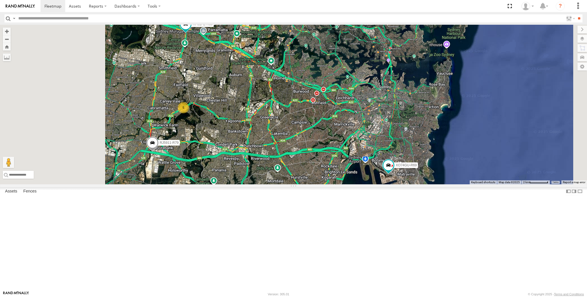
drag, startPoint x: 282, startPoint y: 221, endPoint x: 275, endPoint y: 212, distance: 10.2
click at [278, 185] on div "RJ5911-R79 XP81FE-R59 XO74GU-R69 5" at bounding box center [293, 105] width 587 height 160
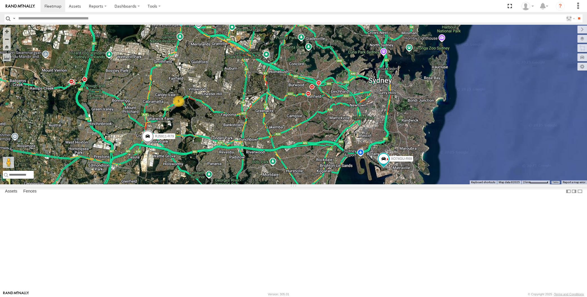
click at [137, 107] on div "RJ5911-R79 XP81FE-R59 XO74GU-R69 5" at bounding box center [293, 105] width 587 height 160
drag, startPoint x: 288, startPoint y: 212, endPoint x: 280, endPoint y: 216, distance: 8.9
click at [280, 185] on div "RJ5911-R79 XP81FE-R59 XO74GU-R69 5" at bounding box center [293, 105] width 587 height 160
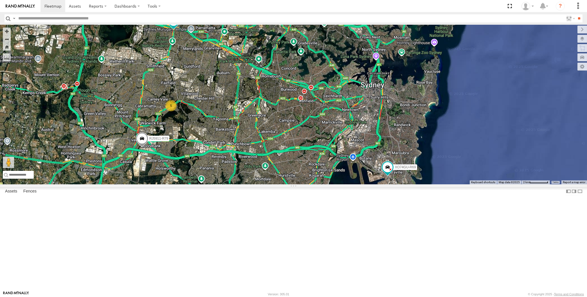
drag, startPoint x: 310, startPoint y: 243, endPoint x: 295, endPoint y: 236, distance: 16.5
click at [295, 185] on div "RJ5911-R79 XP81FE-R59 XO74GU-R69 5" at bounding box center [293, 105] width 587 height 160
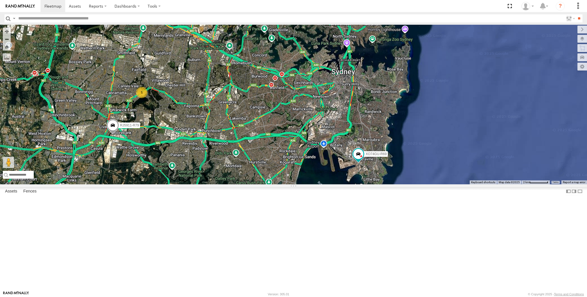
drag, startPoint x: 320, startPoint y: 242, endPoint x: 326, endPoint y: 240, distance: 6.8
click at [326, 185] on div "RJ5911-R79 XP81FE-R59 XO74GU-R69 5" at bounding box center [293, 105] width 587 height 160
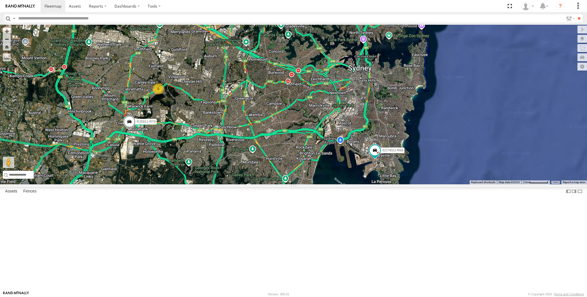
click at [321, 185] on div "RJ5911-R79 XP81FE-R59 XO74GU-R69 5" at bounding box center [293, 105] width 587 height 160
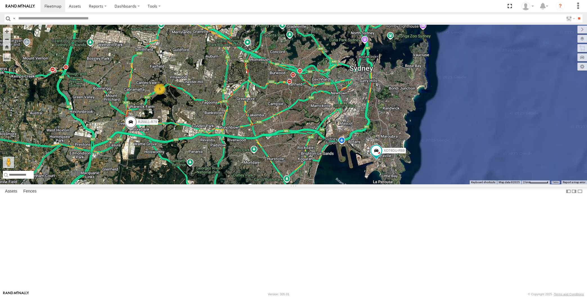
drag, startPoint x: 242, startPoint y: 175, endPoint x: 259, endPoint y: 196, distance: 26.8
click at [259, 185] on div "RJ5911-R79 XP81FE-R59 XO74GU-R69 5" at bounding box center [293, 105] width 587 height 160
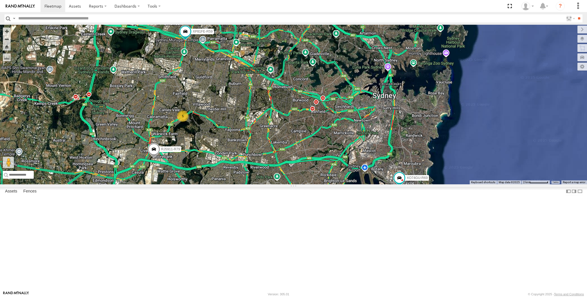
drag, startPoint x: 259, startPoint y: 163, endPoint x: 249, endPoint y: 156, distance: 12.1
click at [250, 157] on div "RJ5911-R79 XP81FE-R59 XO74GU-R69 5" at bounding box center [293, 105] width 587 height 160
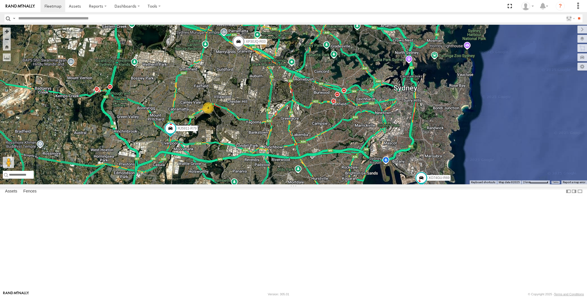
click at [287, 185] on div "XP30JQ-R03 RJ5911-R79 XP81FE-R59 XO74GU-R69 4" at bounding box center [293, 105] width 587 height 160
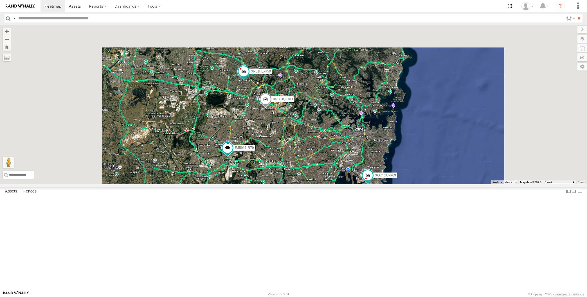
drag, startPoint x: 282, startPoint y: 235, endPoint x: 278, endPoint y: 224, distance: 11.4
click at [278, 185] on div "XP30JQ-R03 RJ5911-R79 XP81FE-R59 XO74GU-R69" at bounding box center [293, 105] width 587 height 160
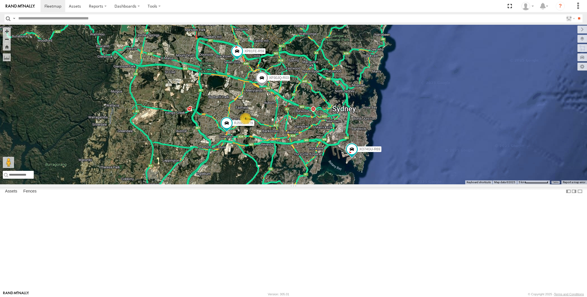
drag, startPoint x: 342, startPoint y: 237, endPoint x: 346, endPoint y: 239, distance: 4.2
click at [346, 185] on div "XP30JQ-R03 RJ5911-R79 XP81FE-R59 XO74GU-R69 4" at bounding box center [293, 105] width 587 height 160
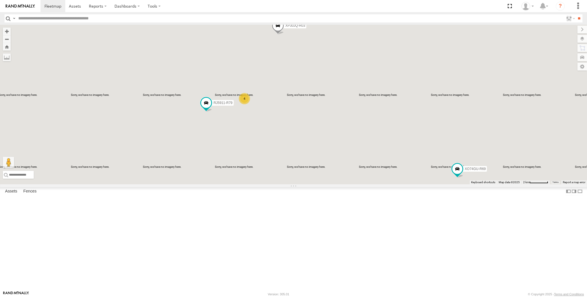
click at [239, 185] on div "XP30JQ-R03 RJ5911-R79 XP81FE-R59 XO74GU-R69 4" at bounding box center [293, 105] width 587 height 160
